Goal: Task Accomplishment & Management: Use online tool/utility

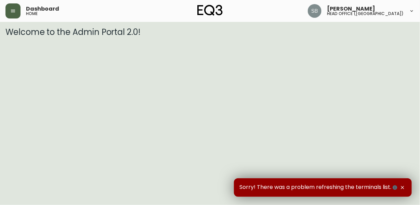
click at [14, 10] on icon "button" at bounding box center [13, 11] width 4 height 3
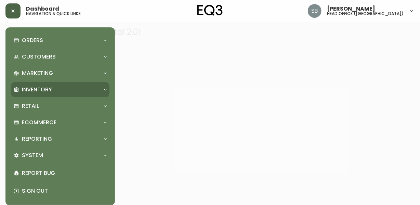
click at [107, 90] on icon at bounding box center [105, 89] width 5 height 5
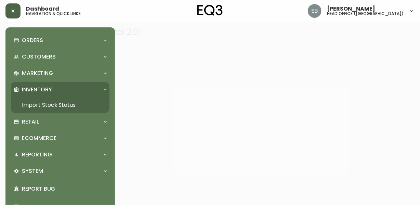
click at [68, 103] on link "Import Stock Status" at bounding box center [60, 105] width 98 height 16
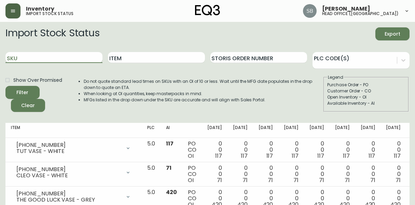
click at [19, 53] on input "SKU" at bounding box center [53, 57] width 97 height 11
click at [5, 86] on button "Filter" at bounding box center [22, 92] width 34 height 13
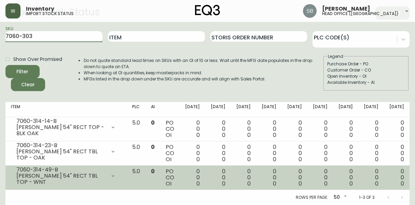
type input "7060-303"
click at [5, 65] on button "Filter" at bounding box center [22, 71] width 34 height 13
